Goal: Information Seeking & Learning: Learn about a topic

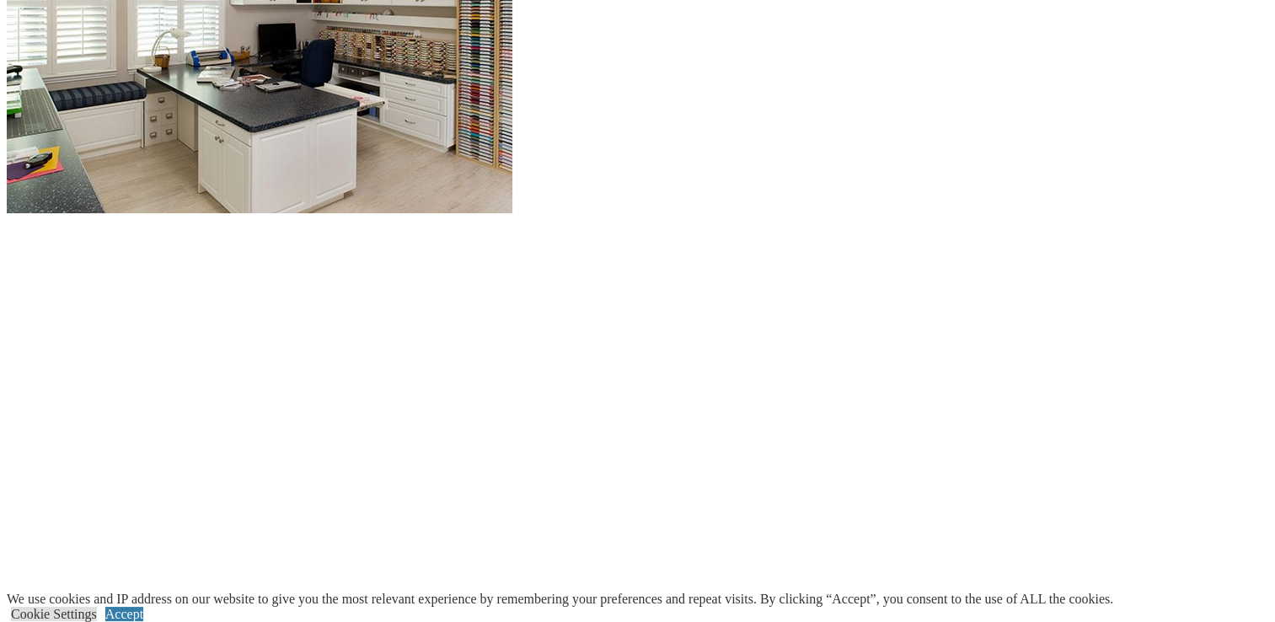
scroll to position [2124, 0]
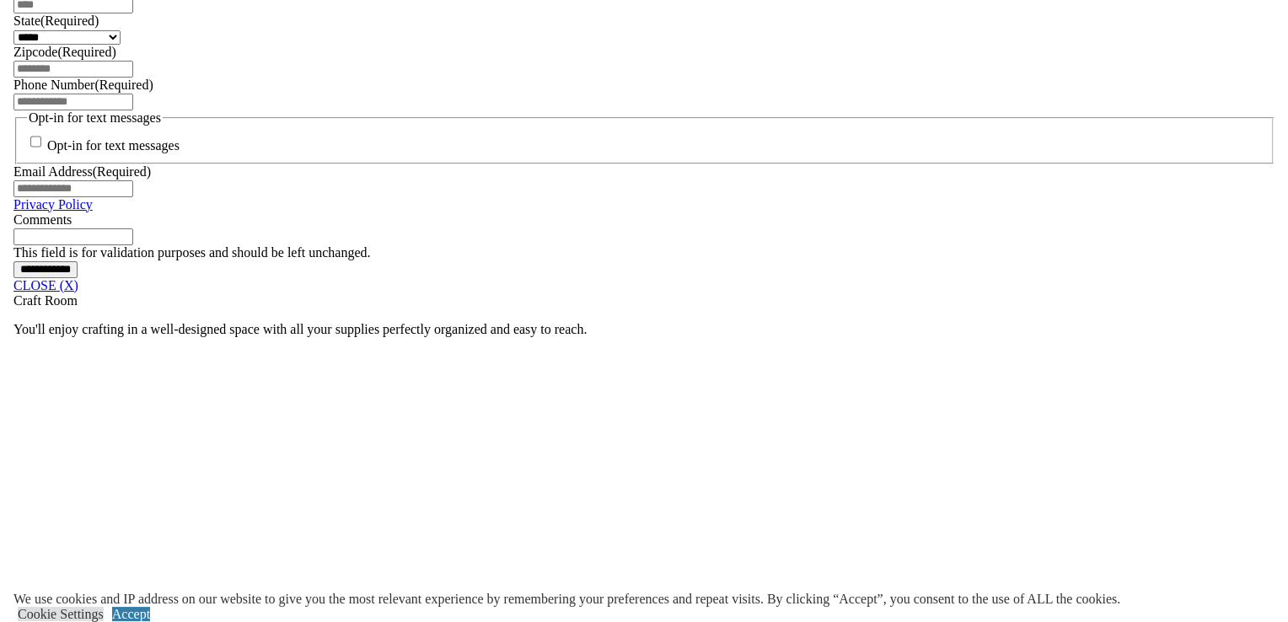
scroll to position [1281, 0]
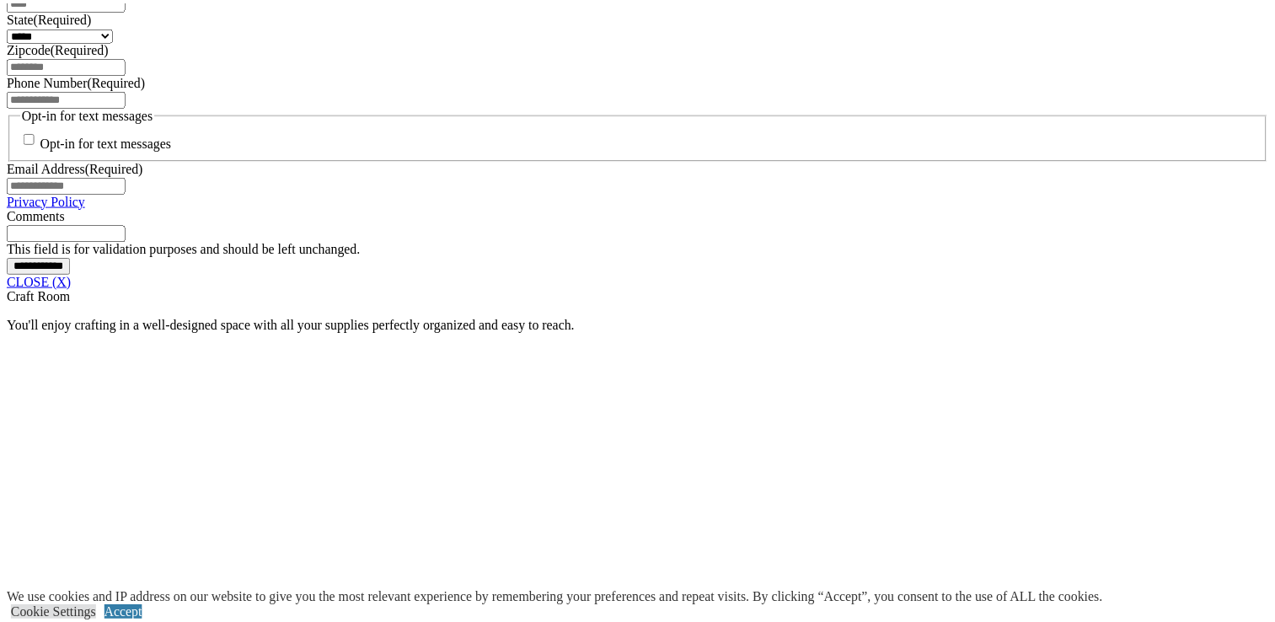
scroll to position [1296, 0]
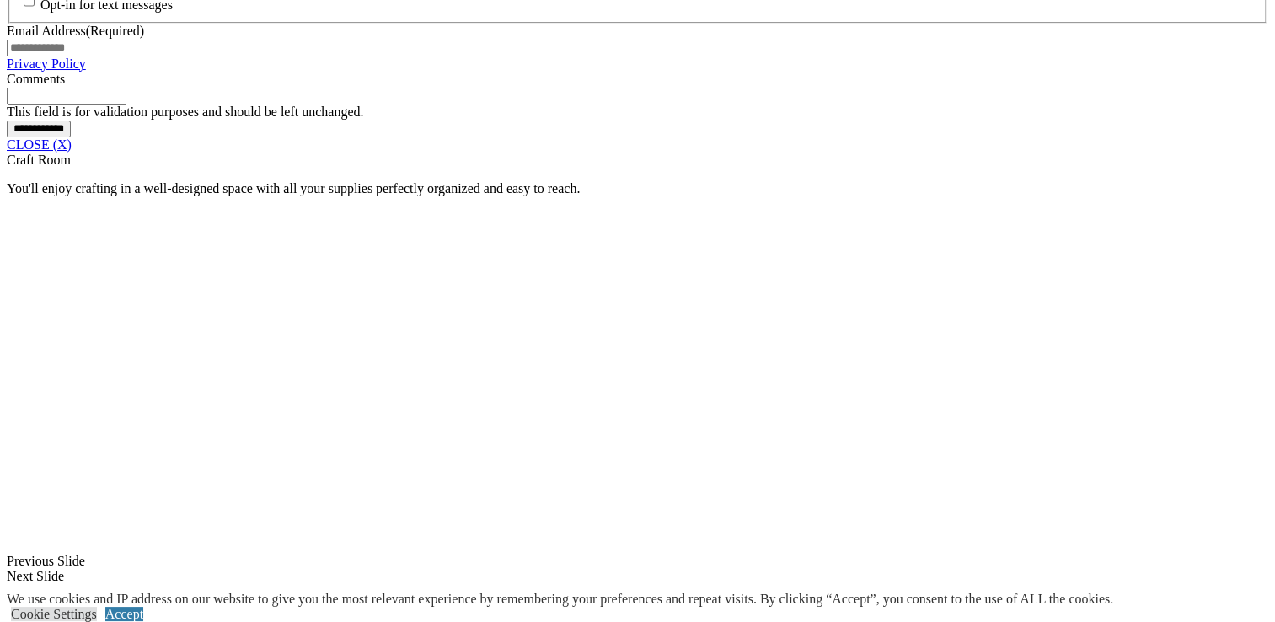
click at [72, 152] on link "CLOSE (X)" at bounding box center [39, 144] width 65 height 14
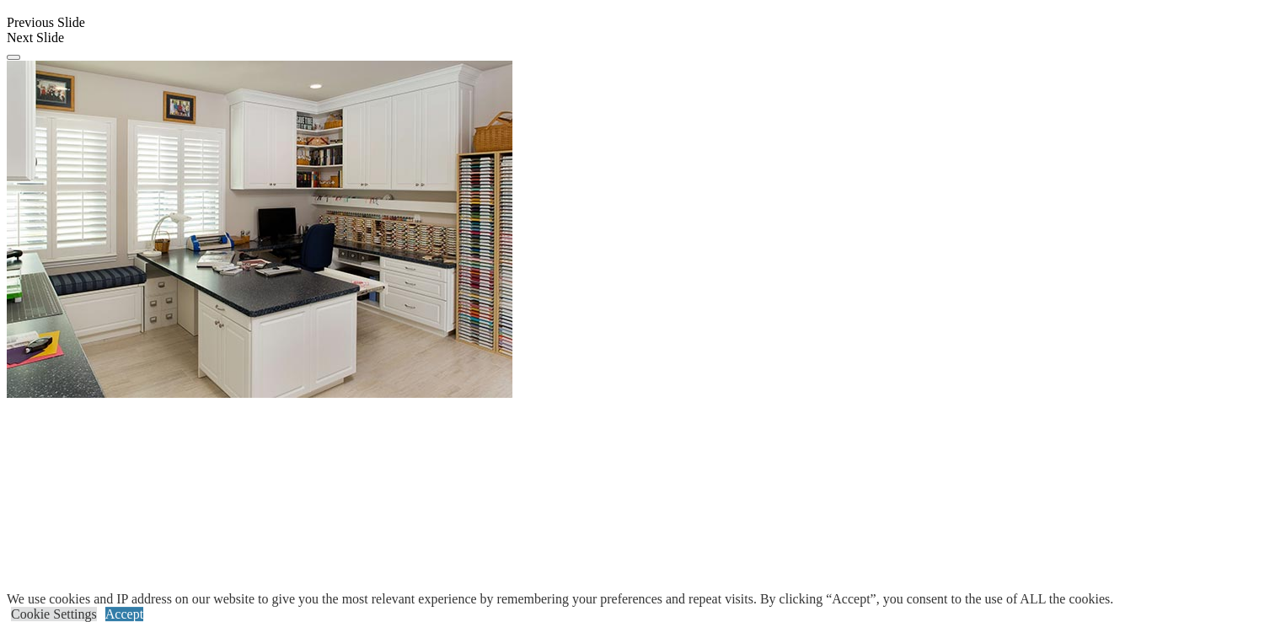
scroll to position [1465, 0]
